Goal: Task Accomplishment & Management: Manage account settings

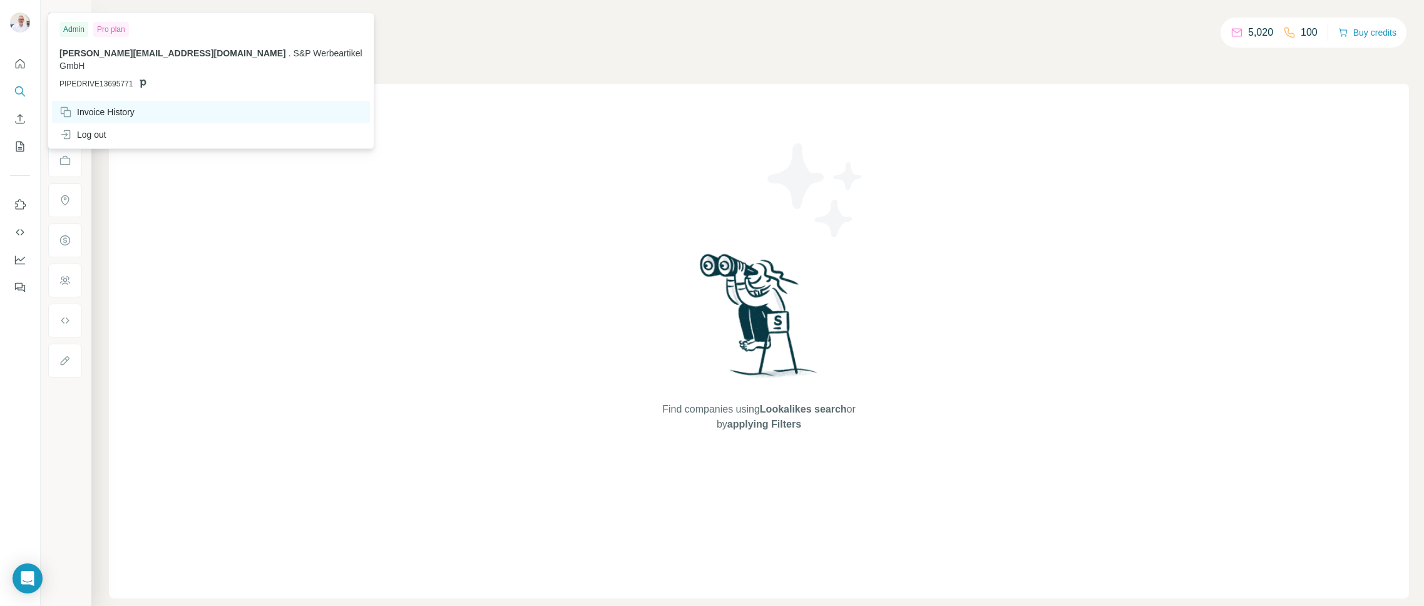
click at [105, 106] on div "Invoice History" at bounding box center [96, 112] width 75 height 13
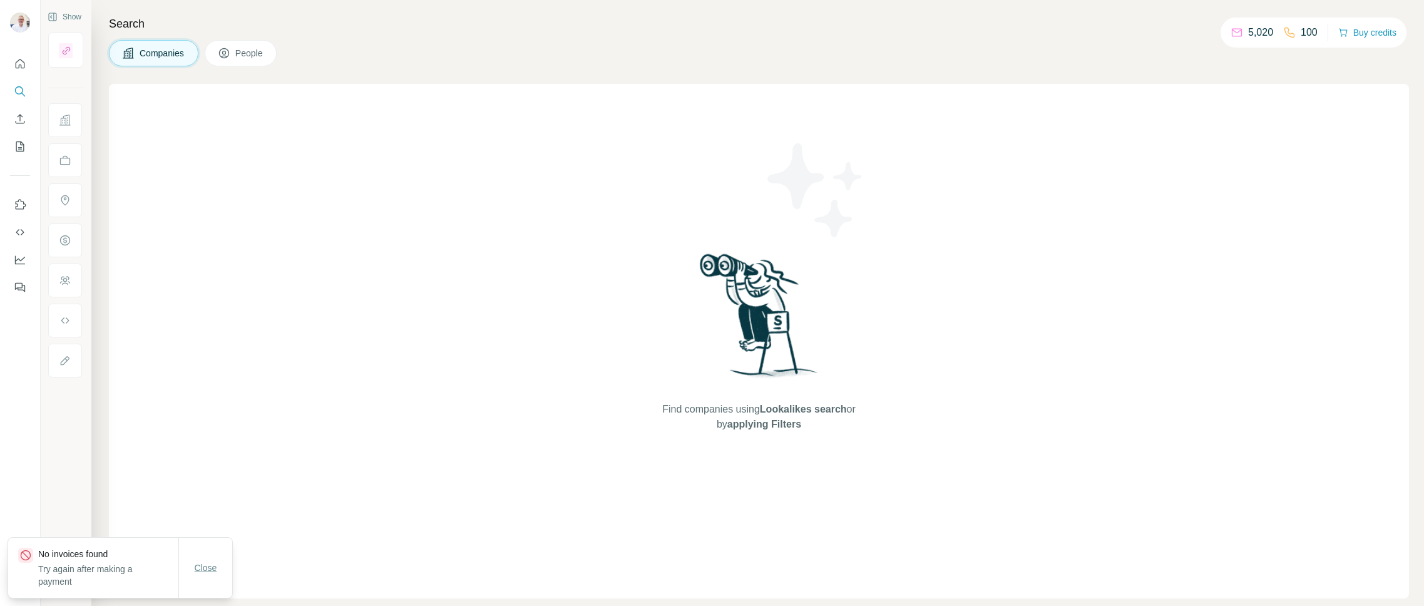
click at [212, 574] on span "Close" at bounding box center [206, 567] width 23 height 13
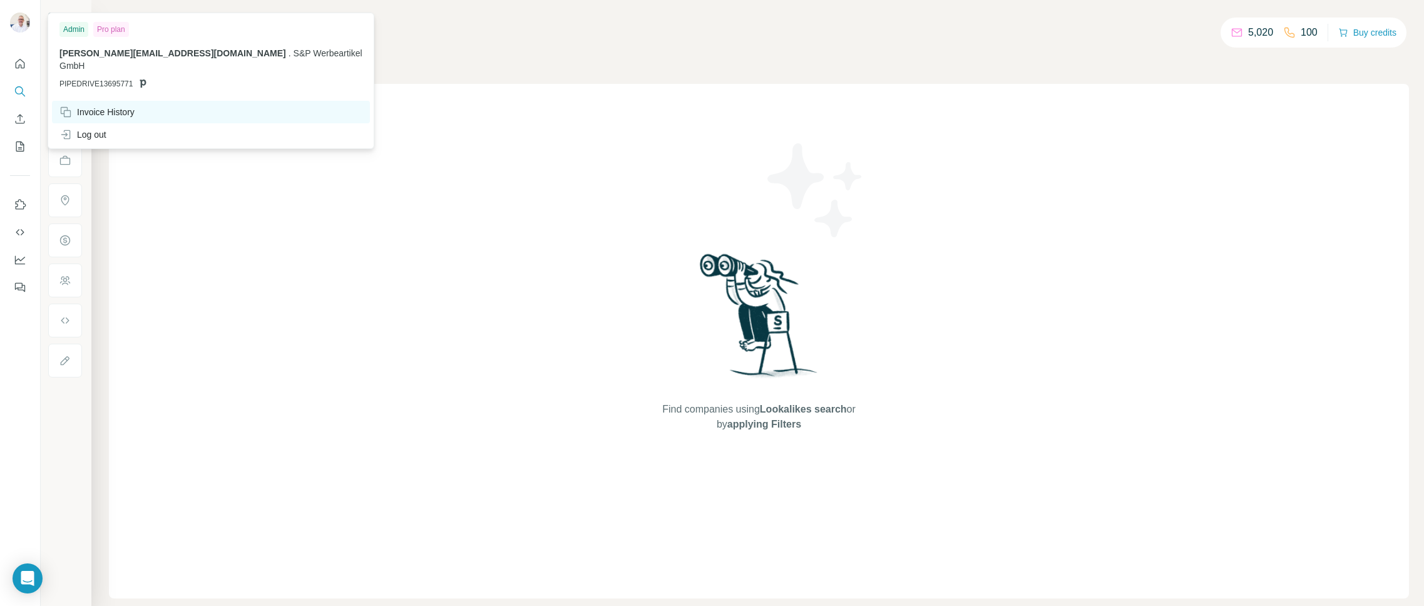
click at [97, 106] on div "Invoice History" at bounding box center [96, 112] width 75 height 13
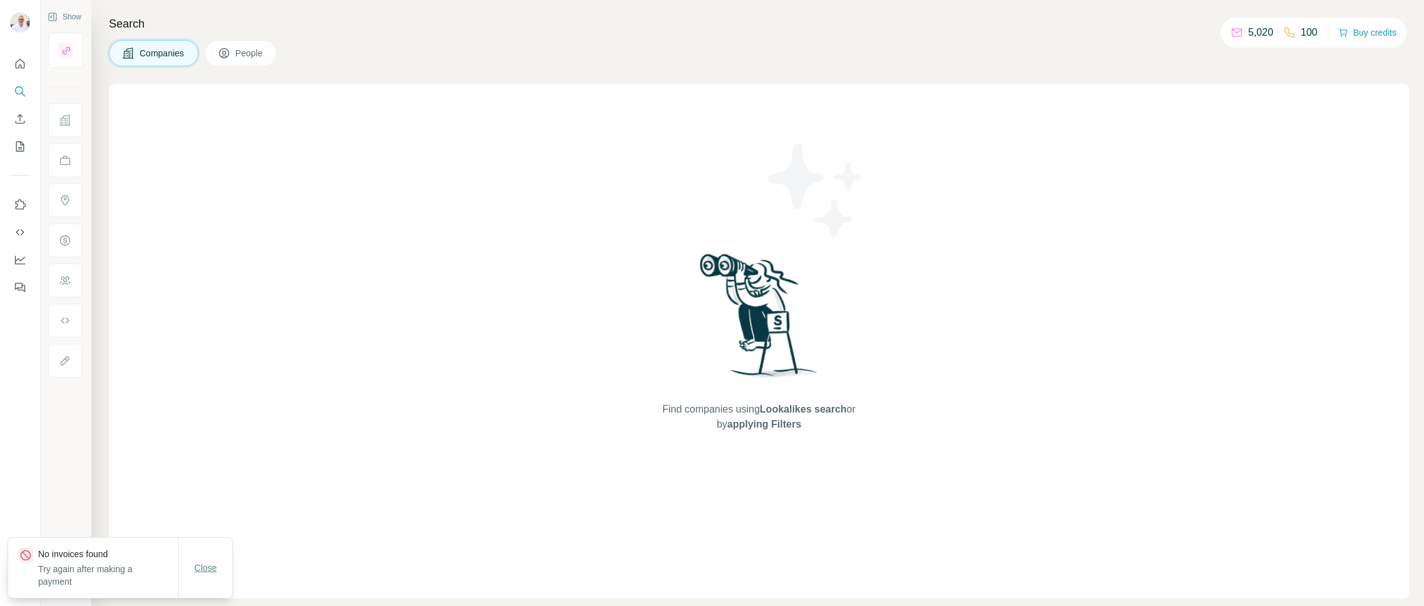
drag, startPoint x: 217, startPoint y: 578, endPoint x: 220, endPoint y: 569, distance: 9.9
click at [218, 575] on button "Close" at bounding box center [206, 567] width 40 height 23
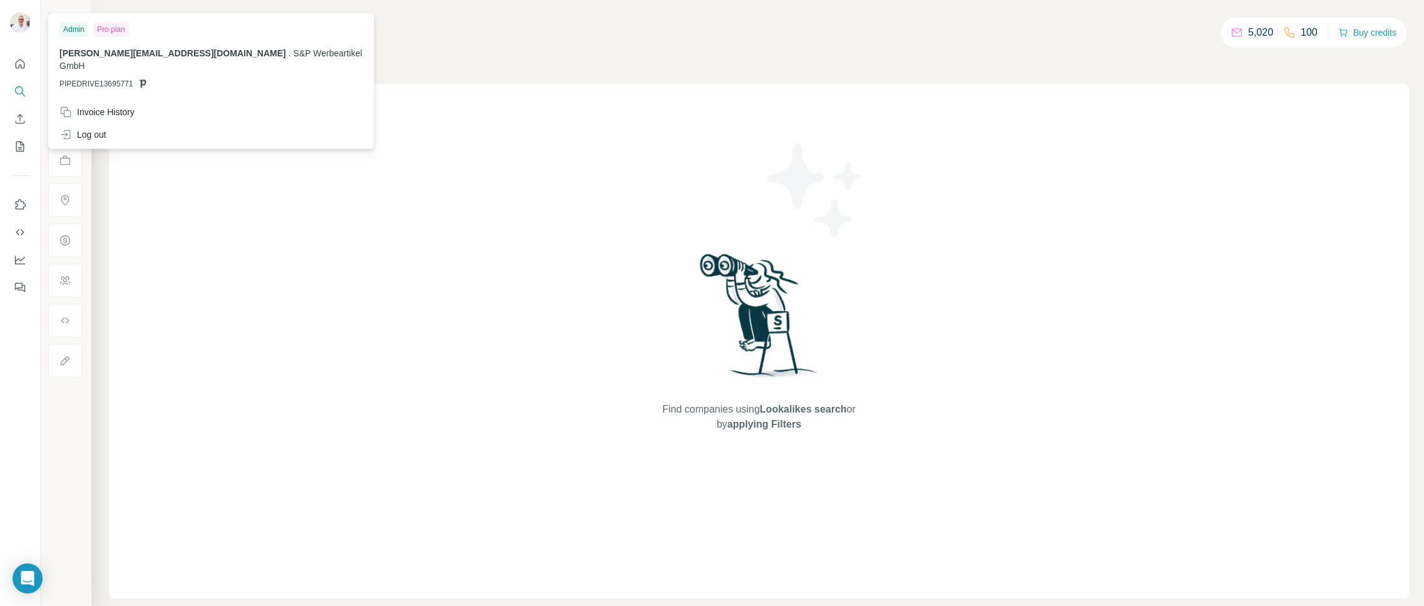
click at [20, 24] on img at bounding box center [20, 23] width 20 height 20
click at [76, 29] on div "Admin" at bounding box center [73, 29] width 29 height 15
click at [119, 57] on span "[PERSON_NAME][EMAIL_ADDRESS][DOMAIN_NAME]" at bounding box center [172, 53] width 227 height 10
click at [123, 78] on span "PIPEDRIVE13695771" at bounding box center [95, 83] width 73 height 11
click at [64, 110] on icon at bounding box center [67, 113] width 7 height 7
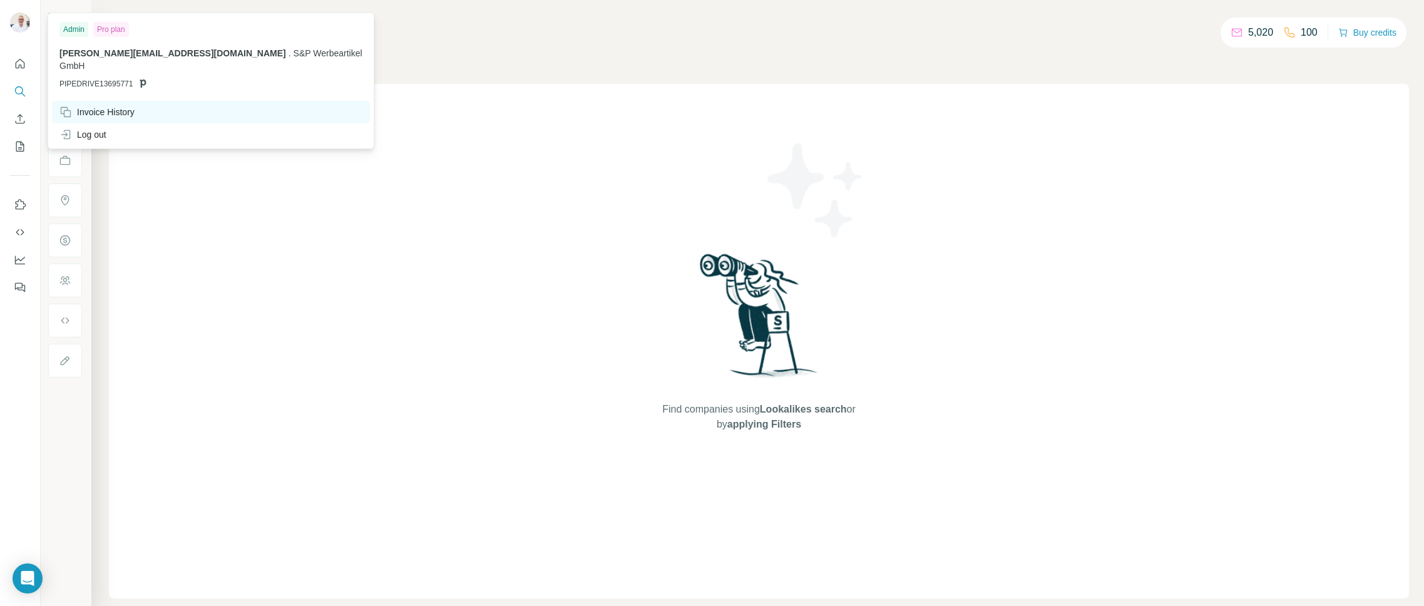
click at [68, 106] on icon at bounding box center [65, 112] width 13 height 13
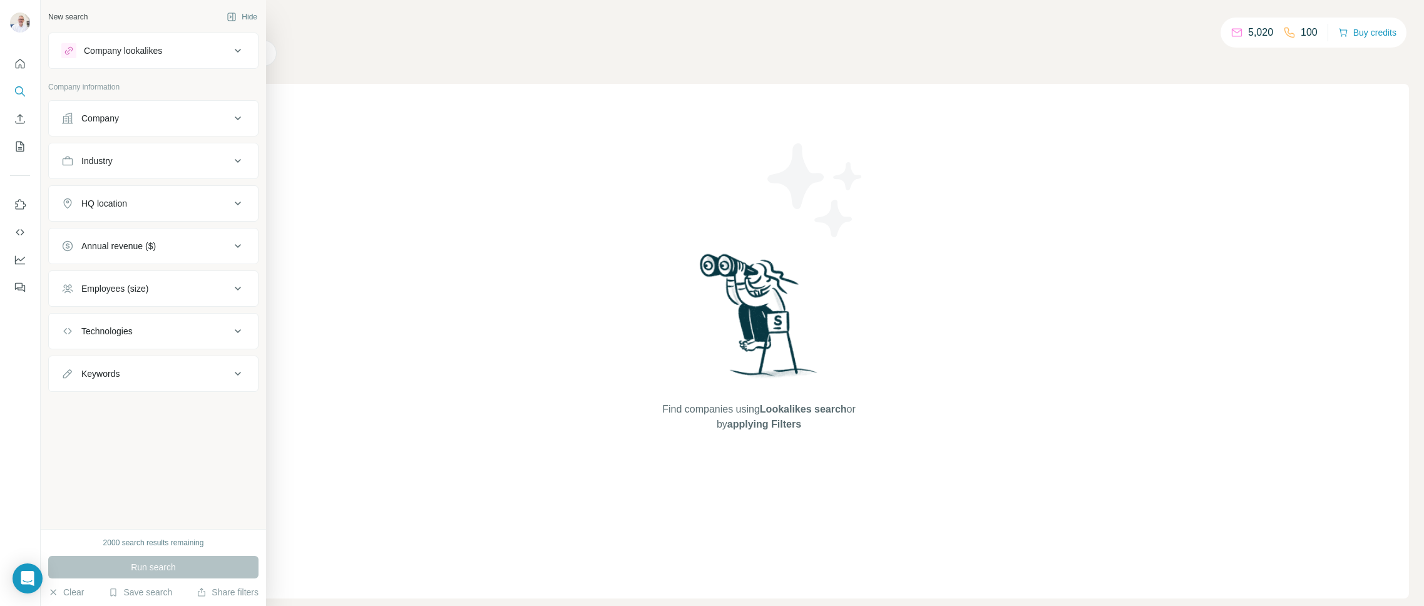
click at [142, 118] on div "Company" at bounding box center [145, 118] width 169 height 13
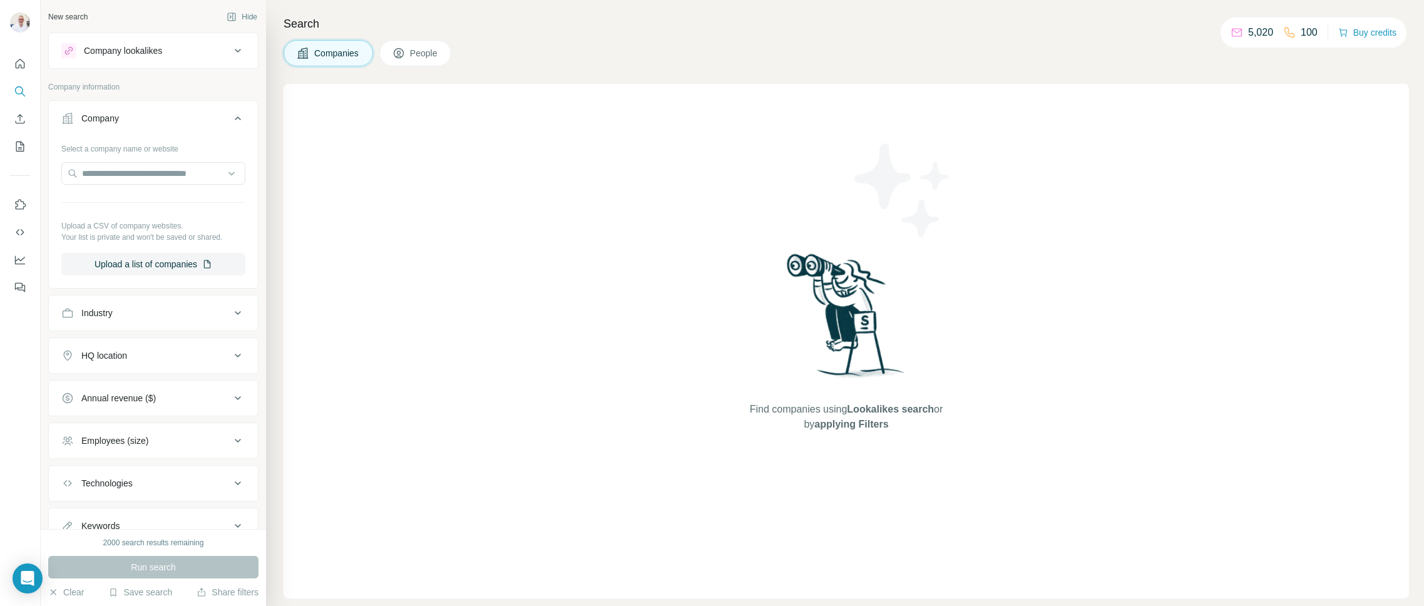
click at [150, 92] on p "Company information" at bounding box center [153, 86] width 210 height 11
click at [856, 100] on div "Find companies using Lookalikes search or by applying Filters" at bounding box center [846, 341] width 225 height 515
